Goal: Find contact information: Find contact information

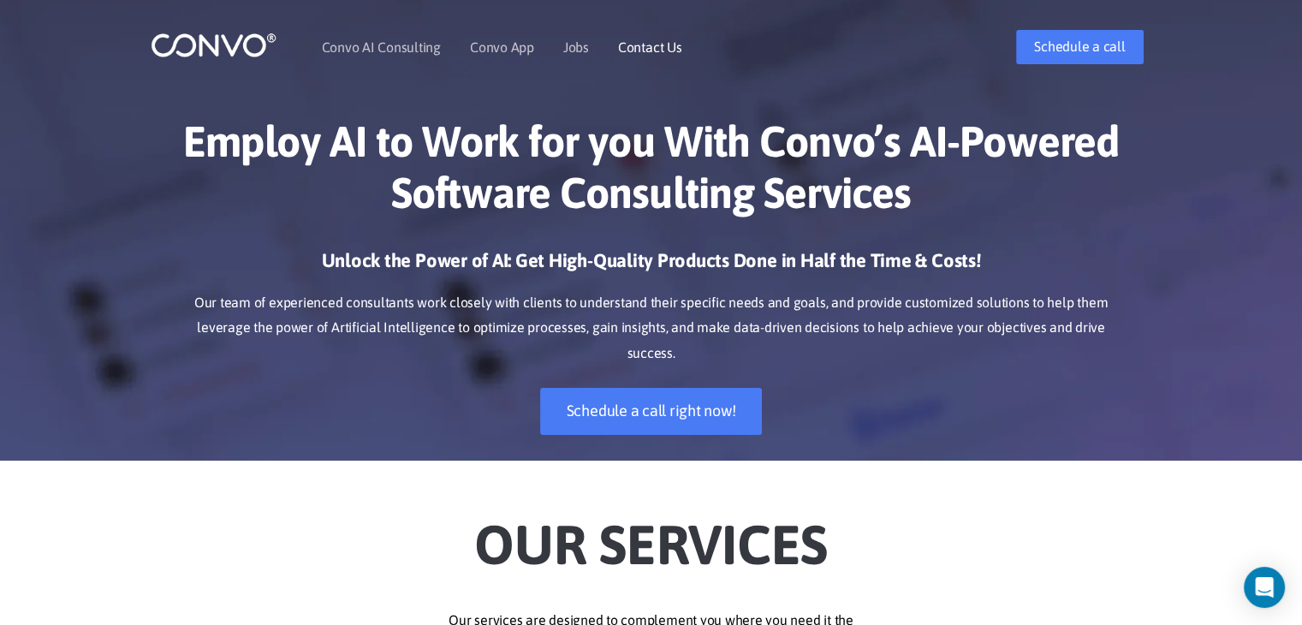
click at [660, 45] on link "Contact Us" at bounding box center [650, 47] width 64 height 14
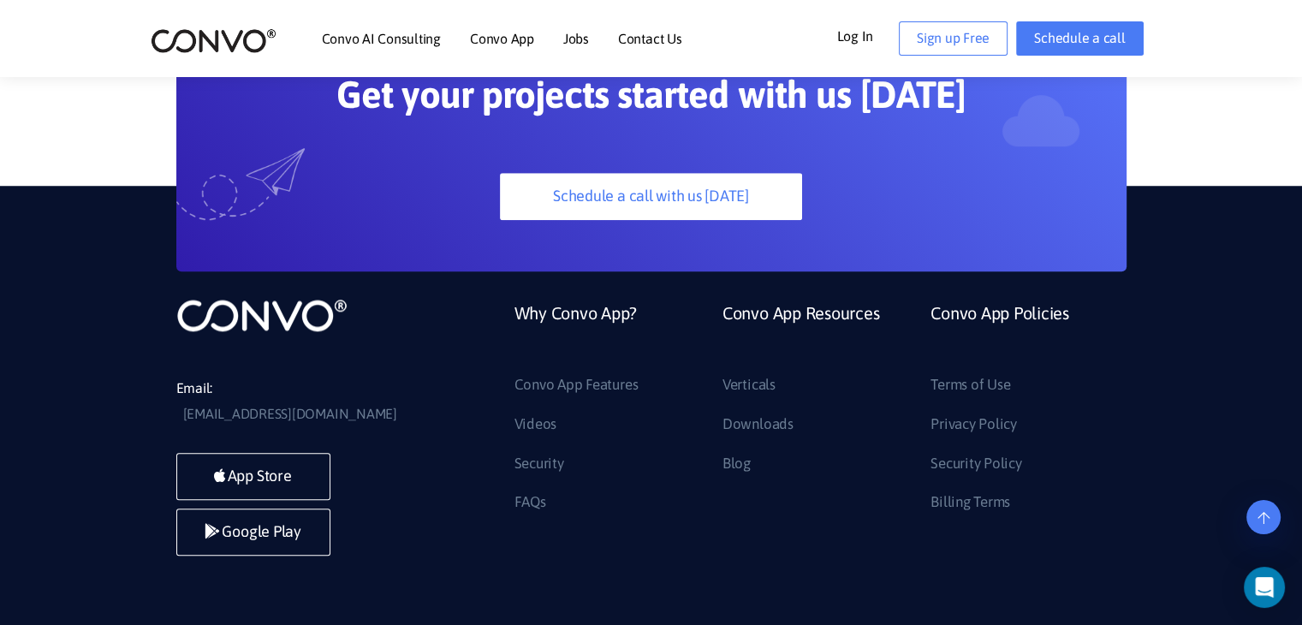
scroll to position [1426, 0]
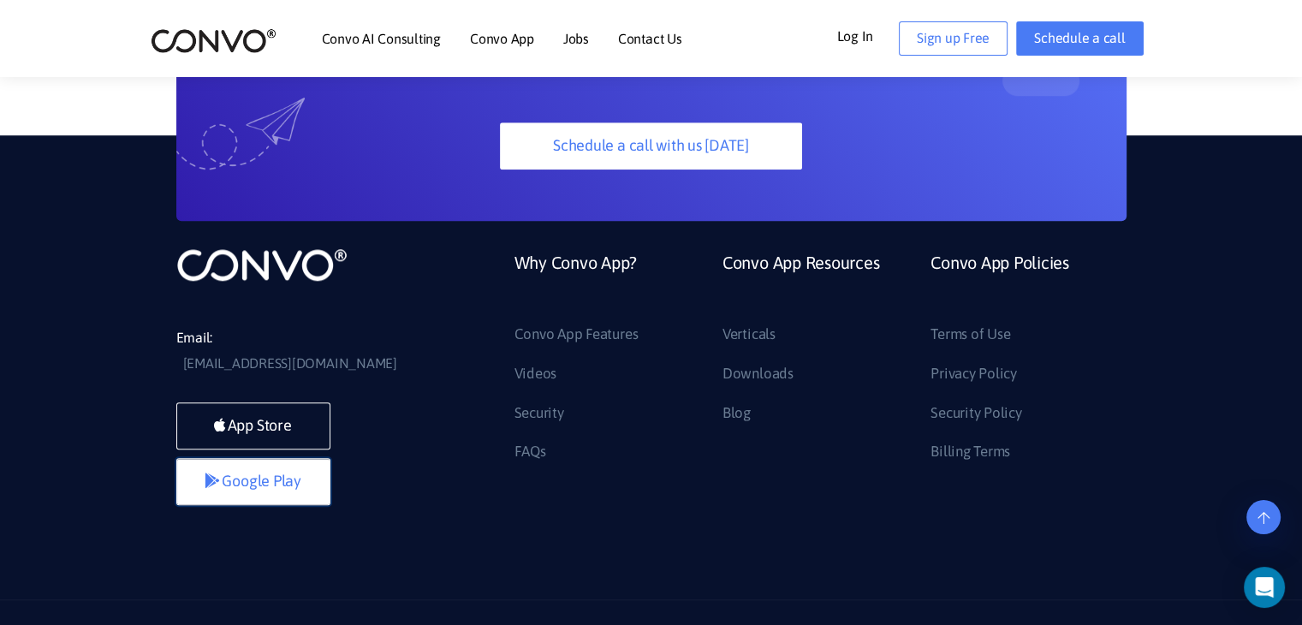
click at [280, 458] on link "Google Play" at bounding box center [253, 481] width 154 height 47
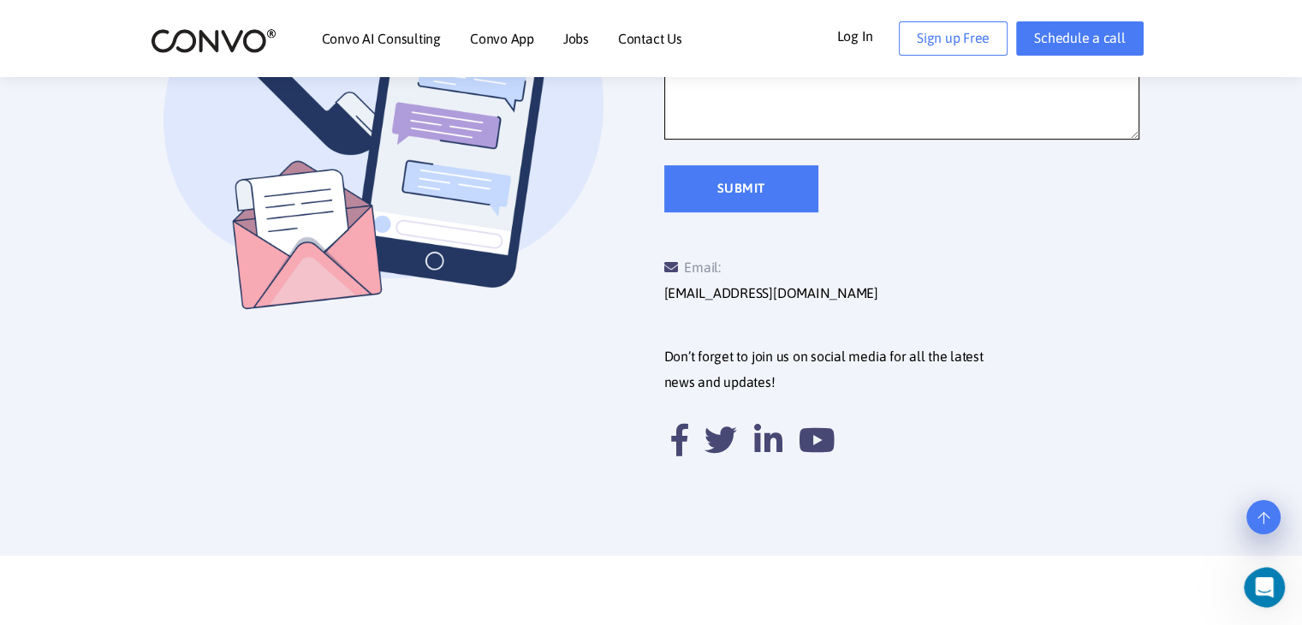
scroll to position [656, 0]
drag, startPoint x: 763, startPoint y: 102, endPoint x: 730, endPoint y: 99, distance: 33.5
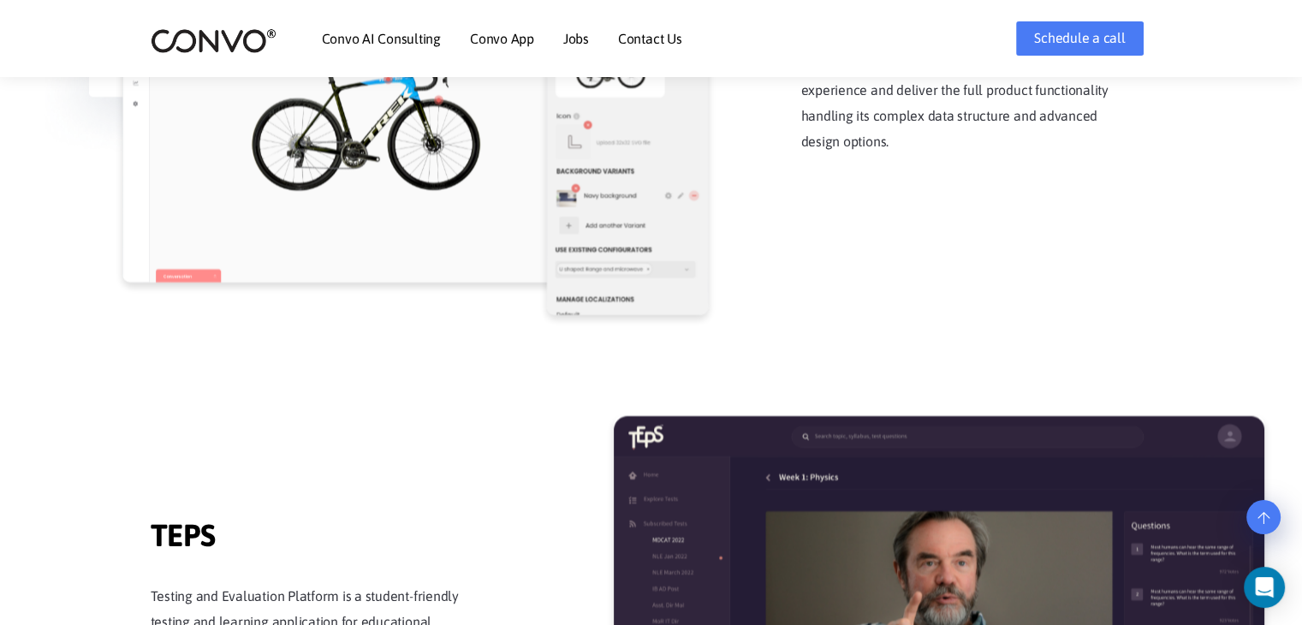
scroll to position [2482, 0]
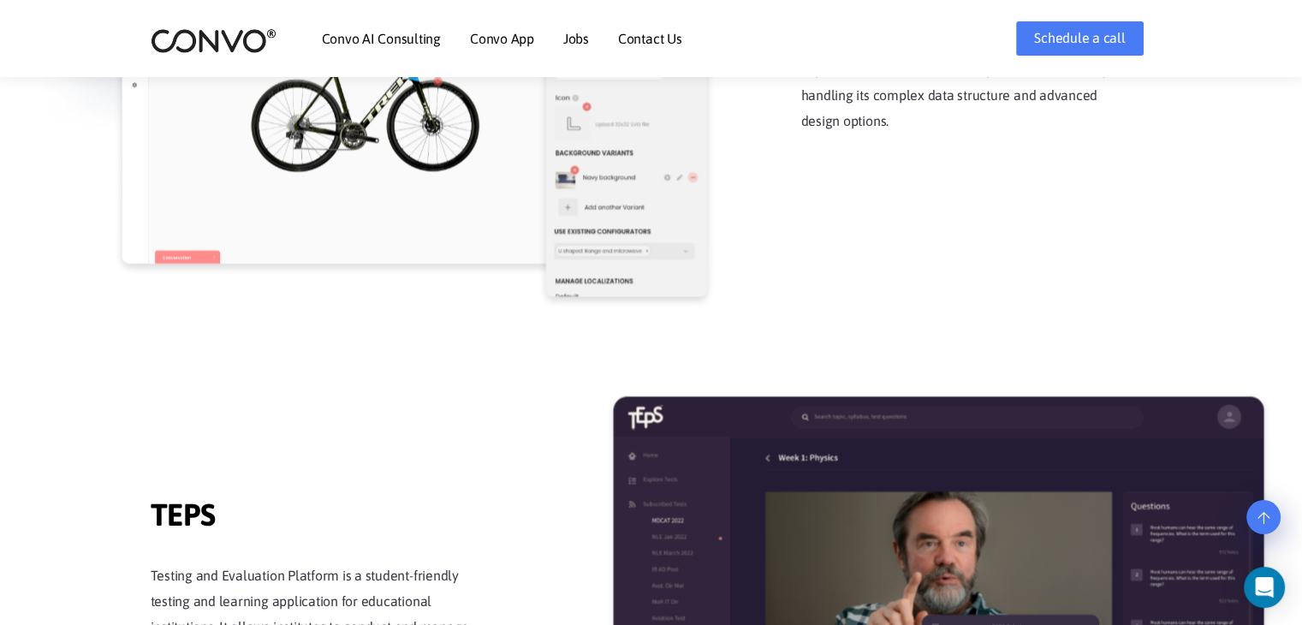
click at [637, 45] on link "Contact Us" at bounding box center [650, 39] width 64 height 14
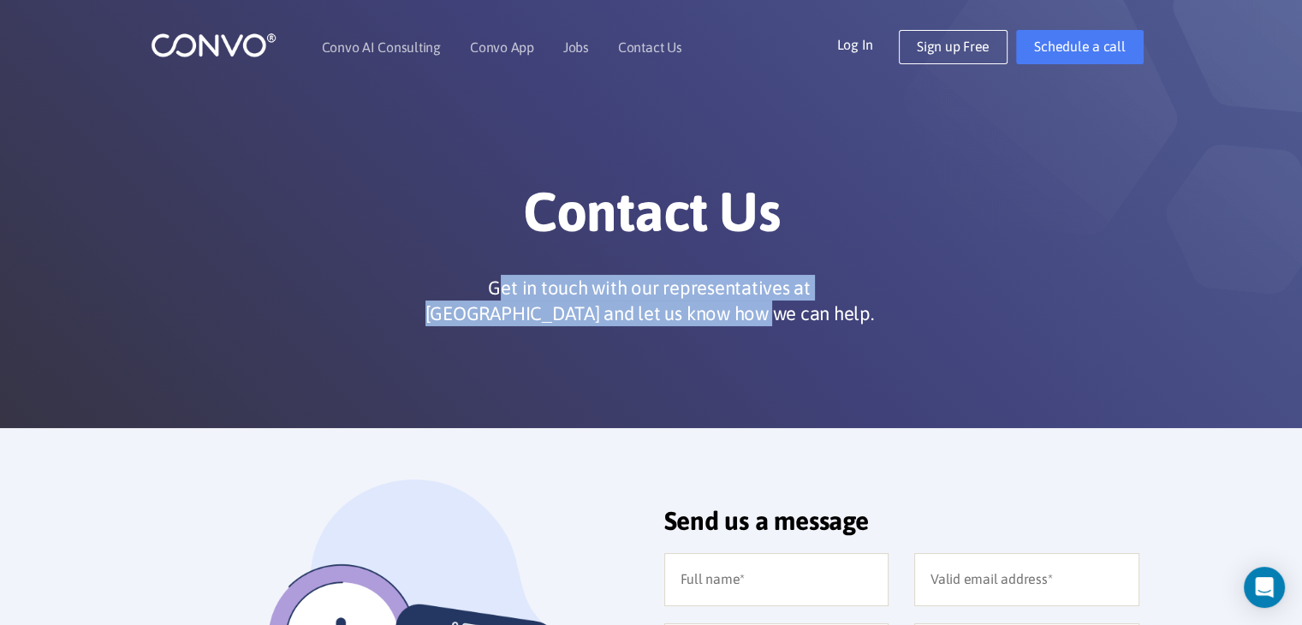
drag, startPoint x: 431, startPoint y: 283, endPoint x: 811, endPoint y: 309, distance: 380.9
click at [750, 304] on p "Get in touch with our representatives at Convo and let us know how we can help." at bounding box center [650, 300] width 462 height 51
click at [820, 311] on p "Get in touch with our representatives at Convo and let us know how we can help." at bounding box center [650, 300] width 462 height 51
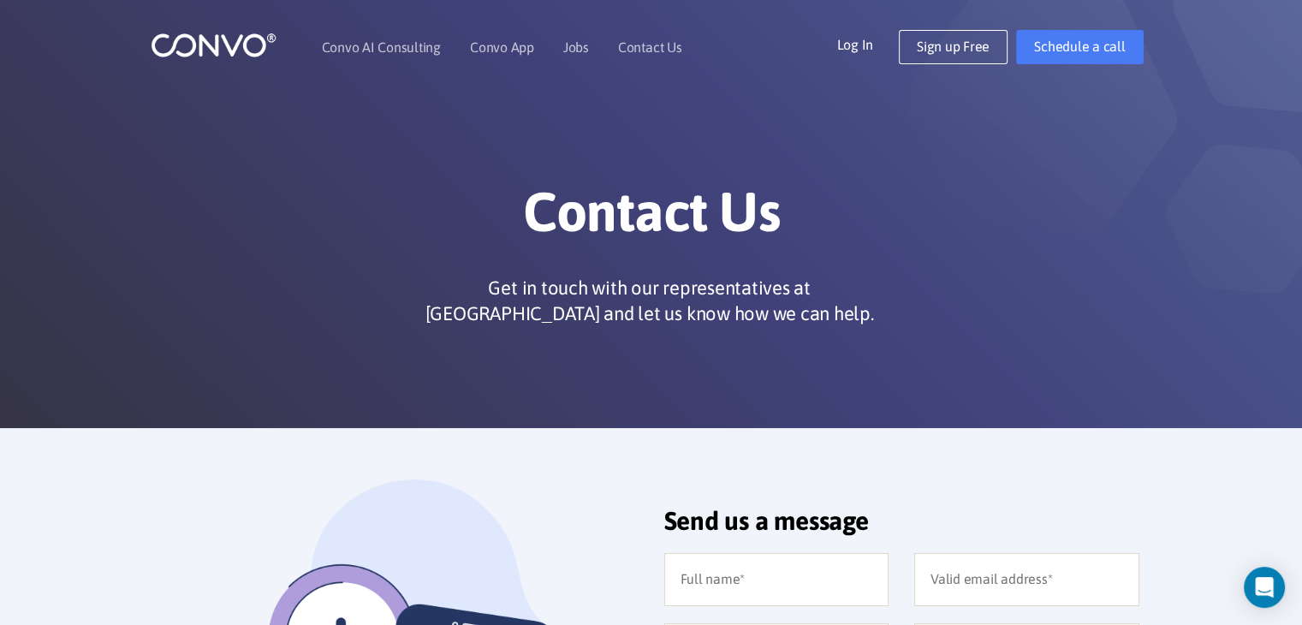
click at [871, 123] on div "Contact Us Get in touch with our representatives at Convo and let us know how w…" at bounding box center [651, 213] width 976 height 241
click at [368, 47] on link "Convo AI Consulting" at bounding box center [381, 47] width 119 height 14
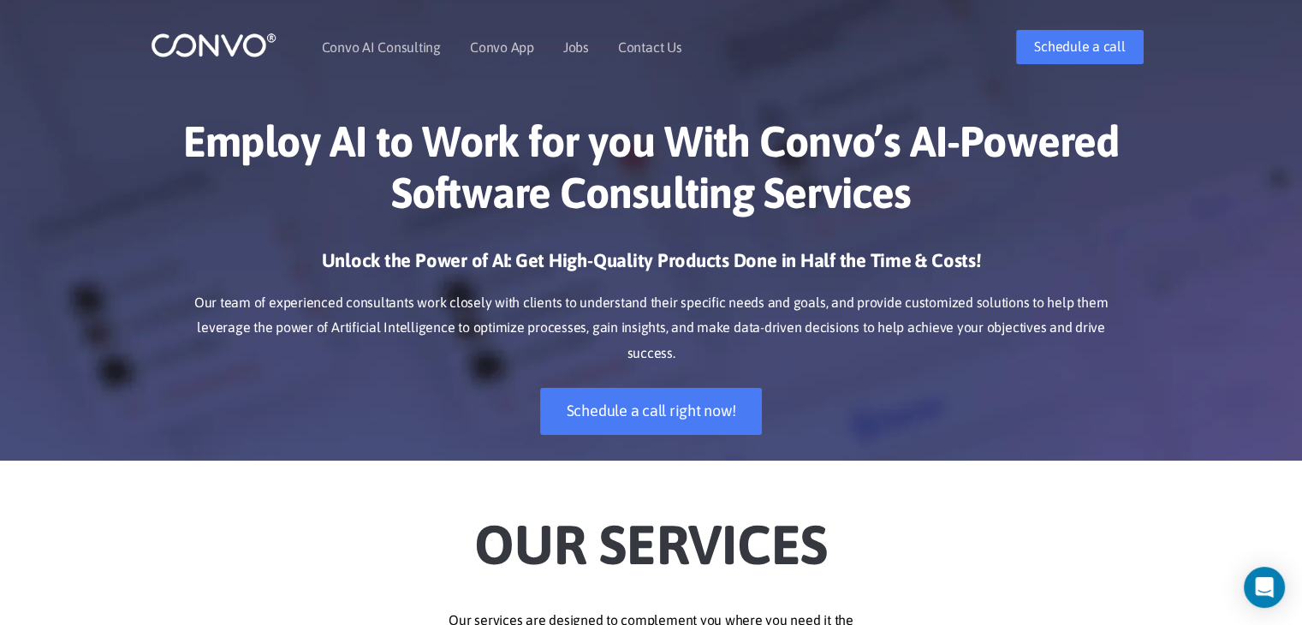
click at [237, 43] on img at bounding box center [214, 45] width 126 height 27
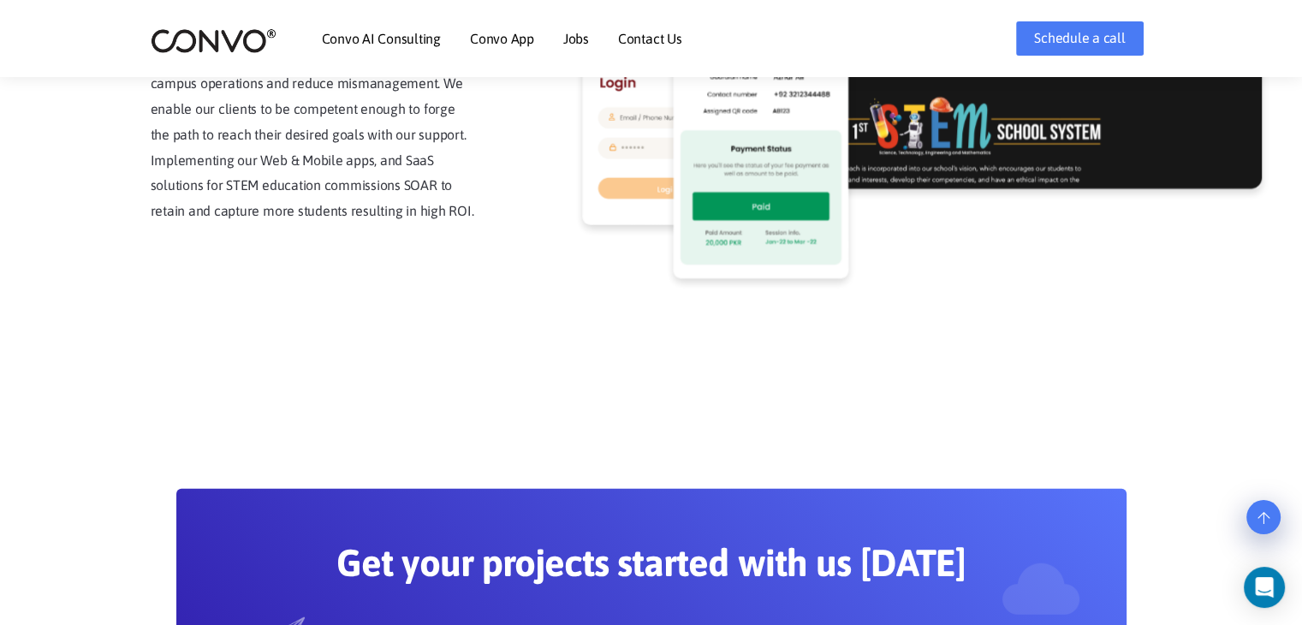
scroll to position [4831, 0]
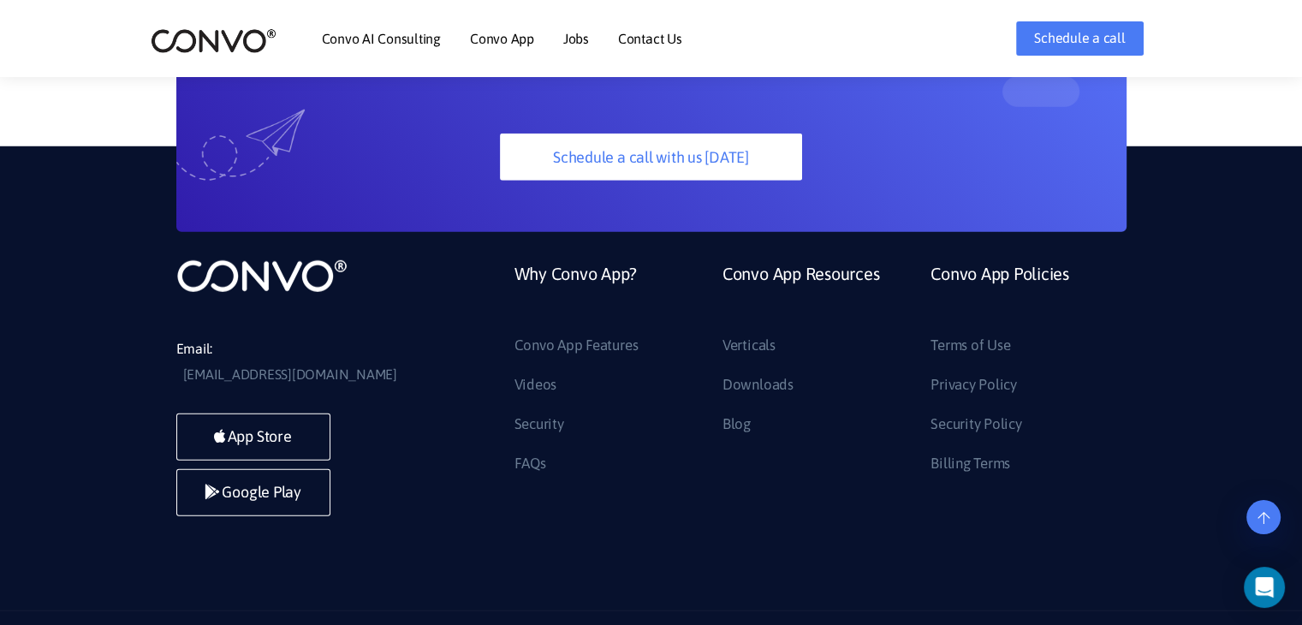
drag, startPoint x: 724, startPoint y: 300, endPoint x: 740, endPoint y: 519, distance: 219.7
